Goal: Transaction & Acquisition: Obtain resource

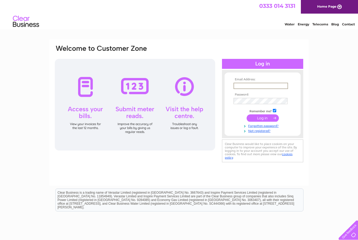
type input "Lou@evarosebridal.co.uk"
click at [262, 118] on input "submit" at bounding box center [262, 117] width 32 height 7
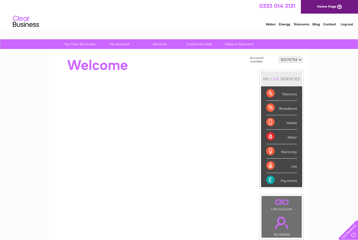
click at [299, 61] on select "30276754 30309783" at bounding box center [290, 60] width 24 height 6
click at [301, 60] on select "30276754 30309783" at bounding box center [290, 60] width 24 height 6
select select "30309783"
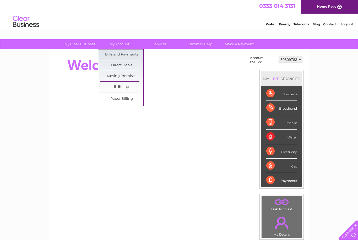
click at [135, 53] on link "Bills and Payments" at bounding box center [121, 55] width 43 height 10
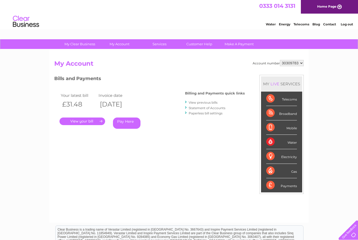
click at [218, 107] on link "Statement of Accounts" at bounding box center [207, 108] width 37 height 4
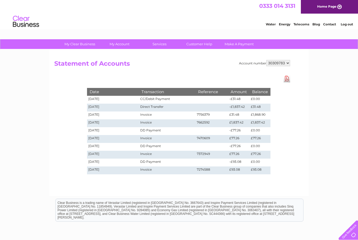
click at [285, 63] on select "30276754 30309783" at bounding box center [278, 63] width 24 height 6
select select "30276754"
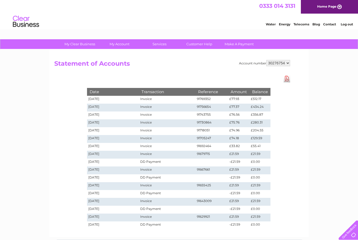
click at [150, 96] on td "Invoice" at bounding box center [167, 100] width 57 height 8
click at [151, 99] on td "Invoice" at bounding box center [167, 100] width 57 height 8
click at [257, 96] on td "£512.17" at bounding box center [259, 100] width 21 height 8
click at [286, 78] on link "Download Pdf" at bounding box center [286, 79] width 7 height 8
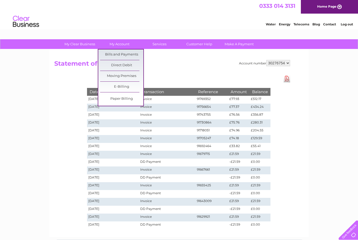
click at [133, 55] on link "Bills and Payments" at bounding box center [121, 55] width 43 height 10
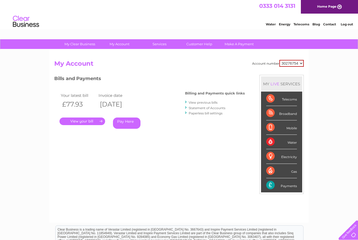
click at [95, 122] on link "." at bounding box center [82, 122] width 46 height 8
